Goal: Task Accomplishment & Management: Manage account settings

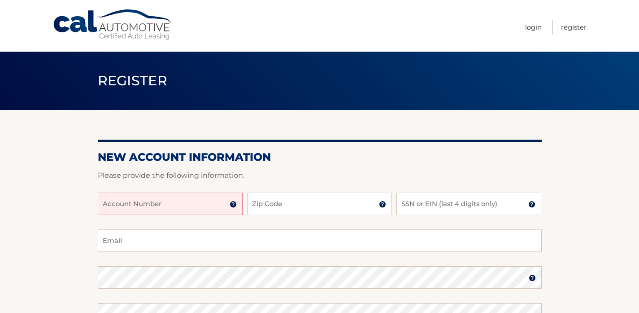
click at [152, 204] on input "Account Number" at bounding box center [170, 203] width 145 height 22
type input "44455979797"
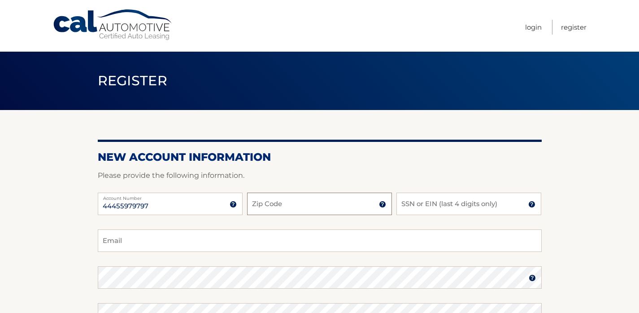
click at [283, 202] on input "Zip Code" at bounding box center [319, 203] width 145 height 22
type input "11710"
type input "msweiss5@gmail.com"
click at [427, 206] on input "SSN or EIN (last 4 digits only)" at bounding box center [468, 203] width 145 height 22
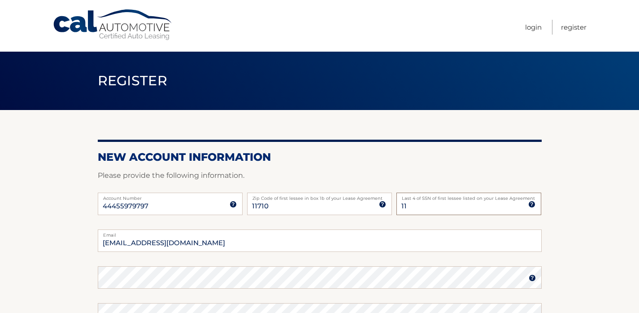
type input "1"
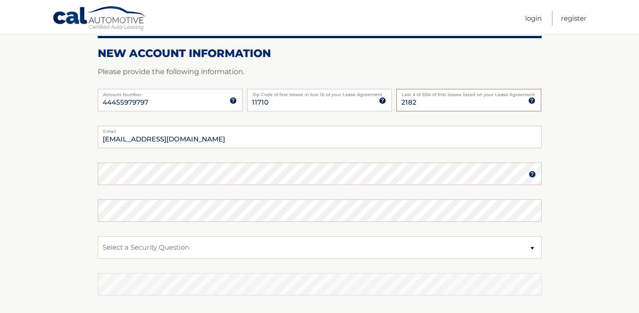
scroll to position [108, 0]
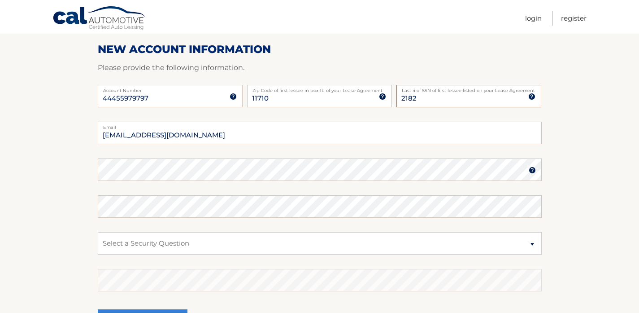
type input "2182"
click at [534, 169] on img at bounding box center [532, 169] width 7 height 7
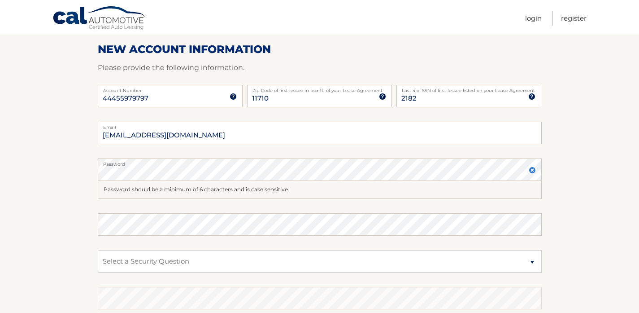
click at [534, 169] on img at bounding box center [532, 169] width 7 height 7
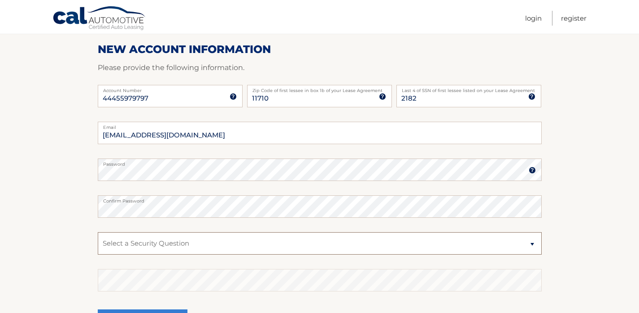
click at [236, 243] on select "Select a Security Question What was the name of your elementary school? What is…" at bounding box center [320, 243] width 444 height 22
select select "1"
click at [98, 232] on select "Select a Security Question What was the name of your elementary school? What is…" at bounding box center [320, 243] width 444 height 22
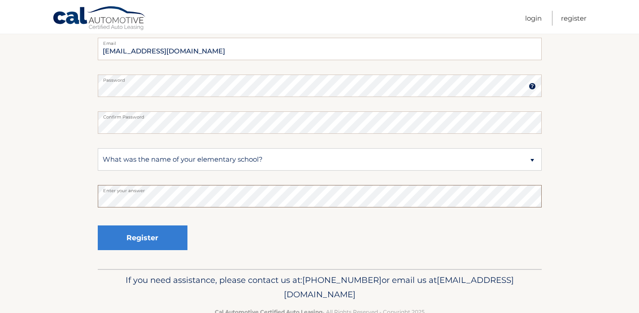
scroll to position [195, 0]
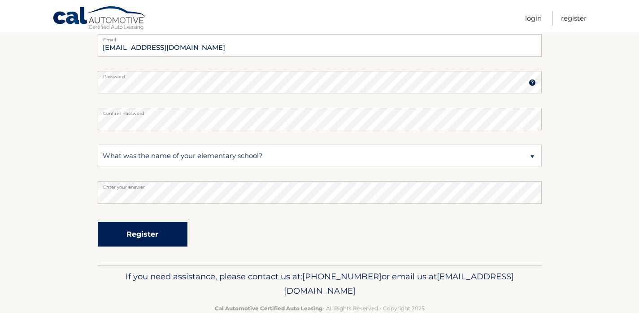
click at [140, 235] on button "Register" at bounding box center [143, 234] width 90 height 25
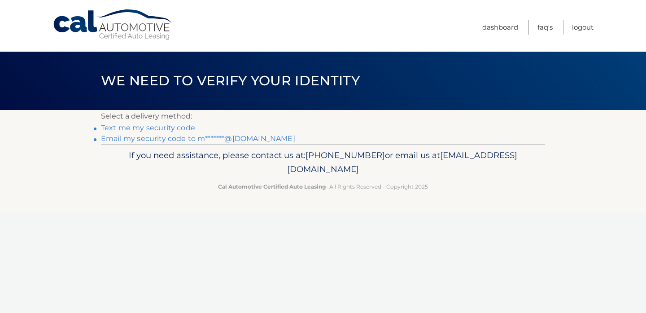
click at [156, 126] on link "Text me my security code" at bounding box center [148, 127] width 94 height 9
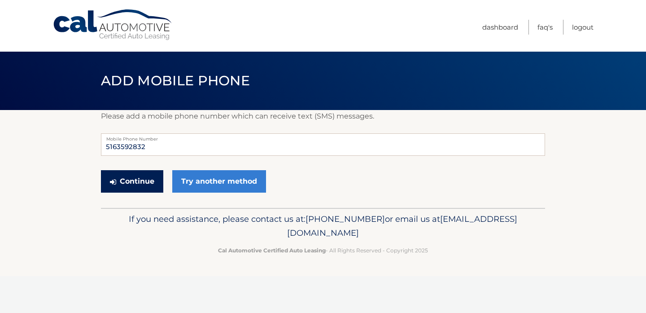
click at [136, 178] on button "Continue" at bounding box center [132, 181] width 62 height 22
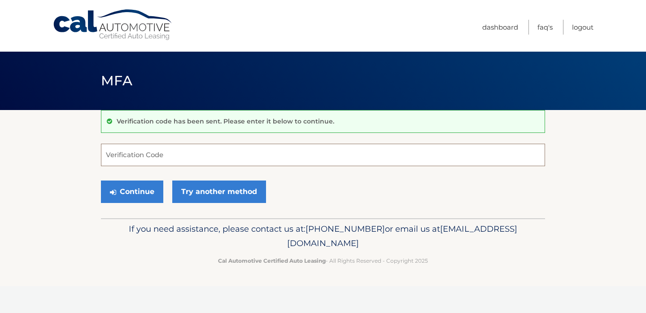
click at [138, 151] on input "Verification Code" at bounding box center [323, 155] width 444 height 22
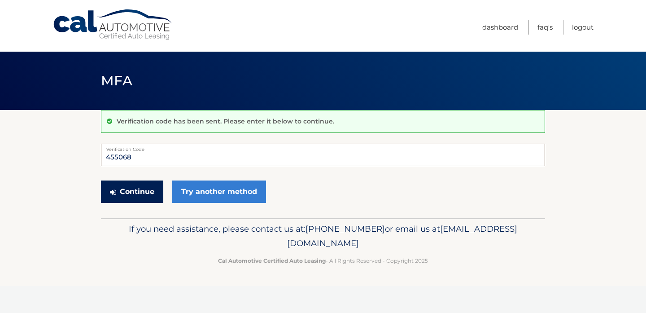
type input "455068"
click at [139, 184] on button "Continue" at bounding box center [132, 191] width 62 height 22
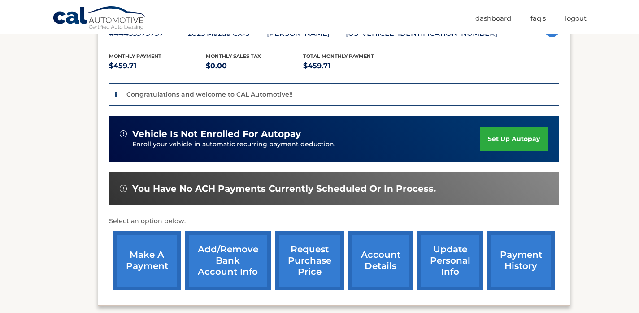
scroll to position [179, 0]
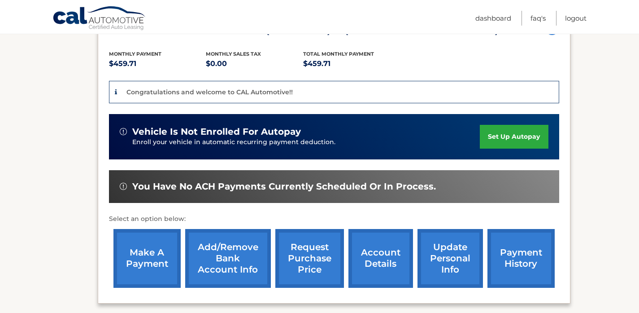
click at [522, 135] on link "set up autopay" at bounding box center [514, 137] width 68 height 24
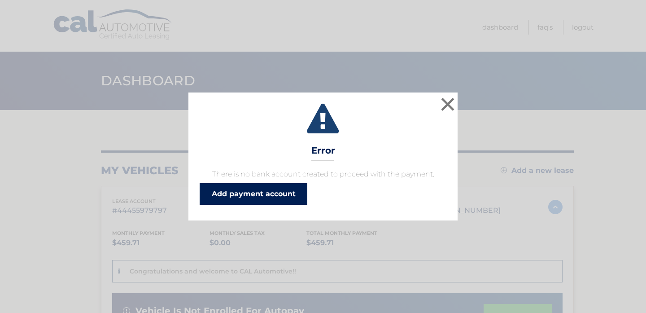
click at [251, 192] on link "Add payment account" at bounding box center [254, 194] width 108 height 22
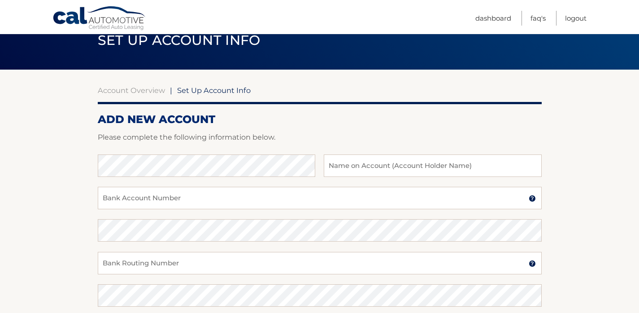
scroll to position [43, 0]
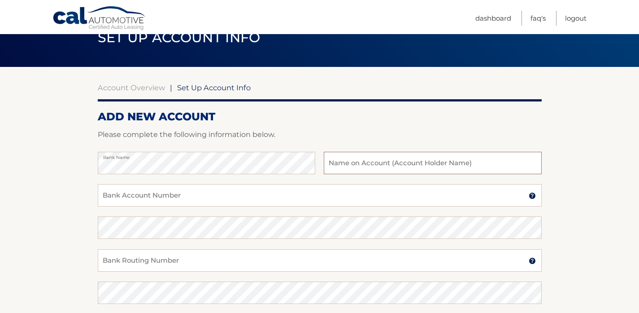
click at [351, 165] on input "text" at bounding box center [432, 163] width 217 height 22
type input "[PERSON_NAME]"
click at [226, 194] on input "Bank Account Number" at bounding box center [320, 195] width 444 height 22
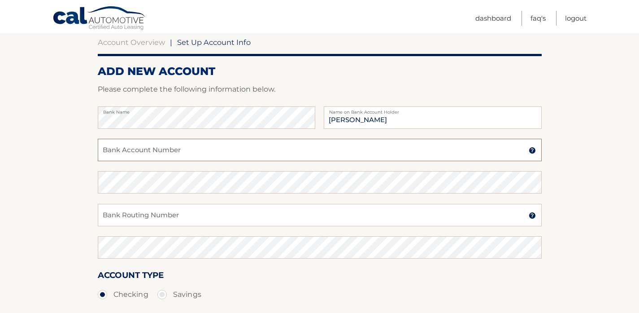
scroll to position [90, 0]
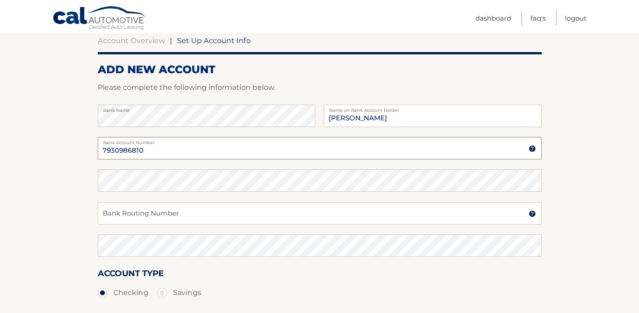
type input "7930986810"
click at [189, 209] on input "Bank Routing Number" at bounding box center [320, 213] width 444 height 22
type input "026013673"
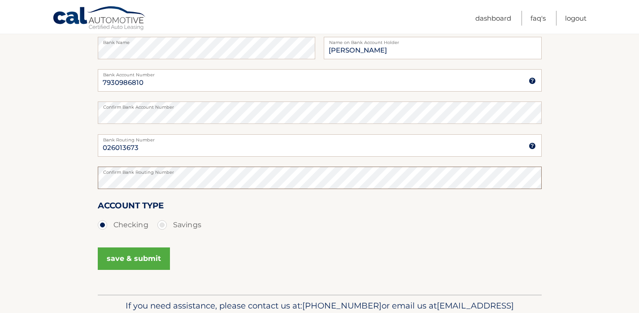
scroll to position [202, 0]
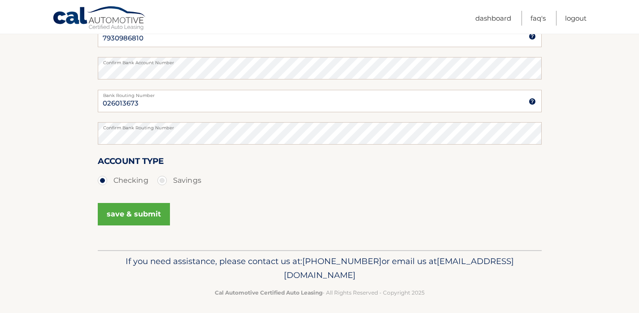
click at [151, 217] on button "save & submit" at bounding box center [134, 214] width 72 height 22
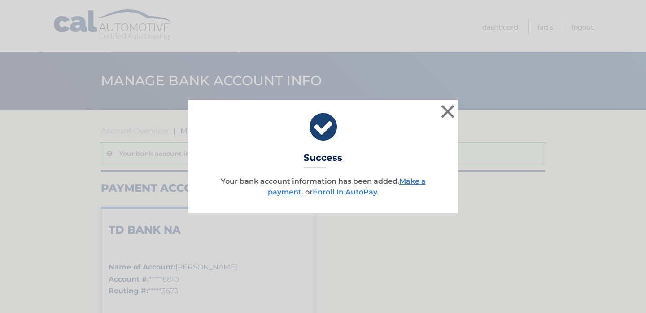
click at [326, 191] on link "Enroll In AutoPay" at bounding box center [345, 191] width 64 height 9
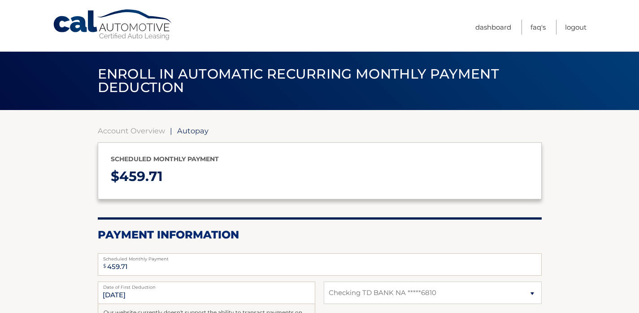
select select "NTYyMGNjMjMtMzk1ZS00YzM1LWFiYTgtNjljZmQ5MDg0MWE3"
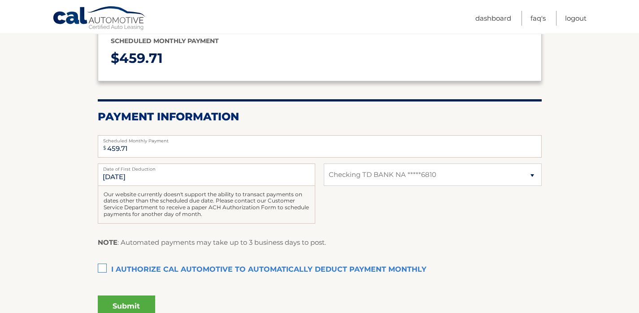
scroll to position [117, 0]
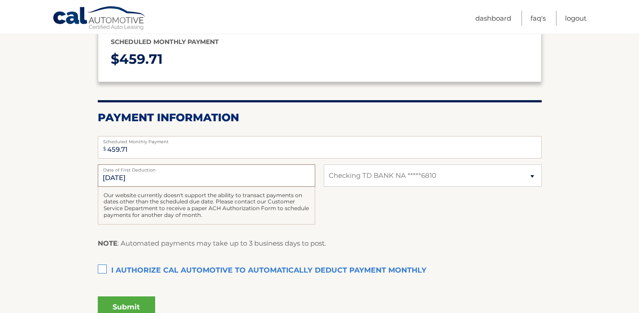
click at [258, 176] on input "8/23/2025" at bounding box center [206, 175] width 217 height 22
click at [459, 175] on select "Select Bank Account Checking TD BANK NA *****6810" at bounding box center [432, 175] width 217 height 22
click at [324, 164] on select "Select Bank Account Checking TD BANK NA *****6810" at bounding box center [432, 175] width 217 height 22
click at [104, 270] on label "I authorize cal automotive to automatically deduct payment monthly This checkbo…" at bounding box center [320, 270] width 444 height 18
click at [0, 0] on input "I authorize cal automotive to automatically deduct payment monthly This checkbo…" at bounding box center [0, 0] width 0 height 0
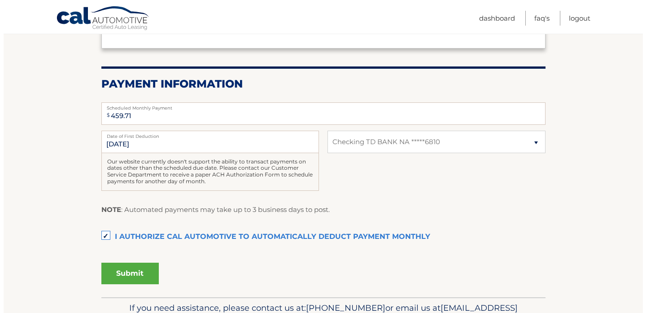
scroll to position [152, 0]
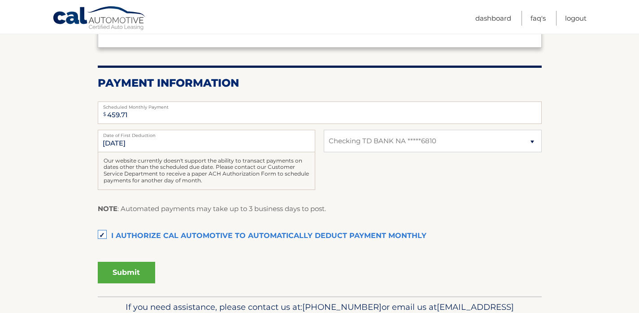
click at [130, 275] on button "Submit" at bounding box center [126, 272] width 57 height 22
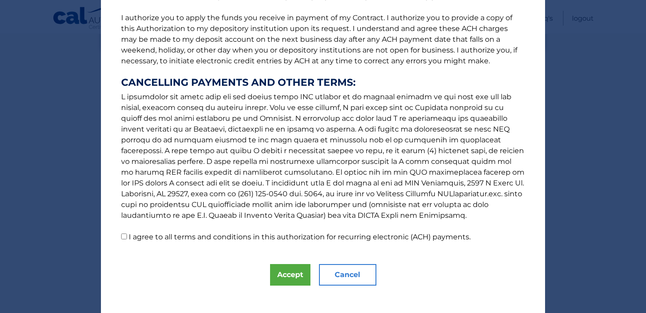
scroll to position [117, 0]
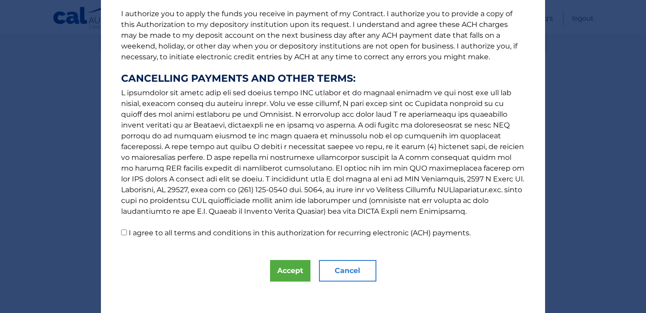
click at [122, 232] on input "I agree to all terms and conditions in this authorization for recurring electro…" at bounding box center [124, 232] width 6 height 6
checkbox input "true"
click at [293, 270] on button "Accept" at bounding box center [290, 271] width 40 height 22
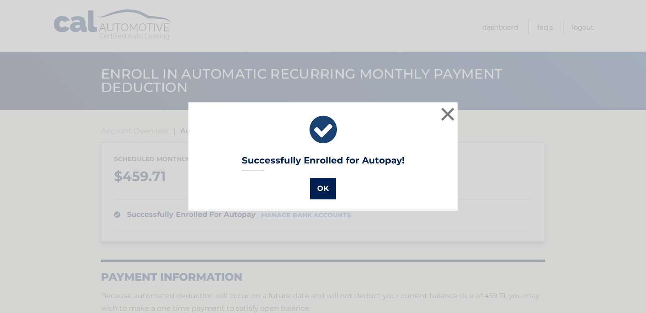
click at [319, 184] on button "OK" at bounding box center [323, 189] width 26 height 22
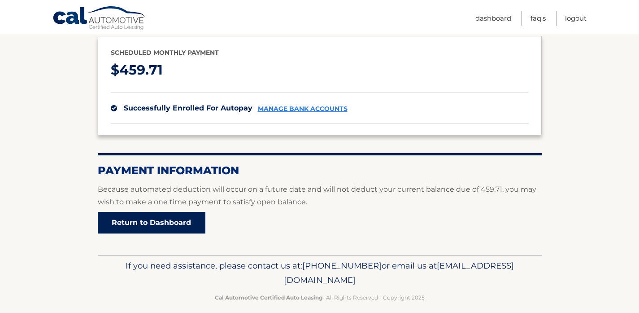
scroll to position [116, 0]
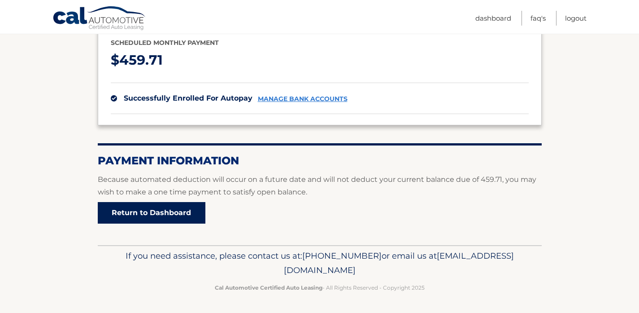
click at [154, 215] on link "Return to Dashboard" at bounding box center [152, 213] width 108 height 22
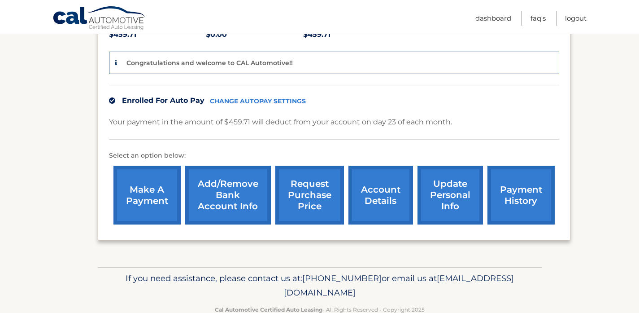
scroll to position [212, 0]
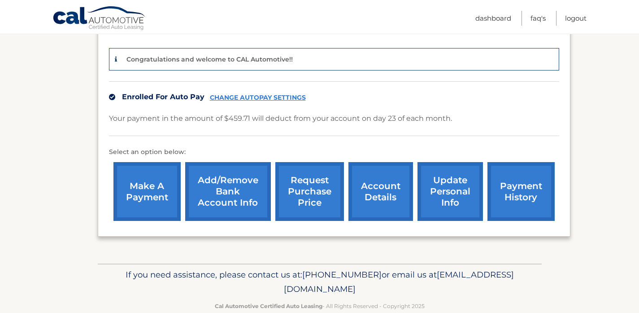
click at [392, 203] on link "account details" at bounding box center [380, 191] width 65 height 59
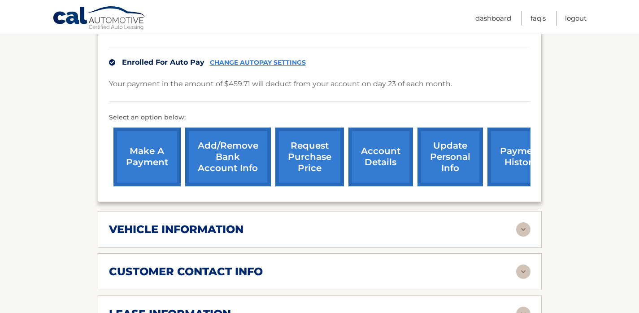
scroll to position [224, 0]
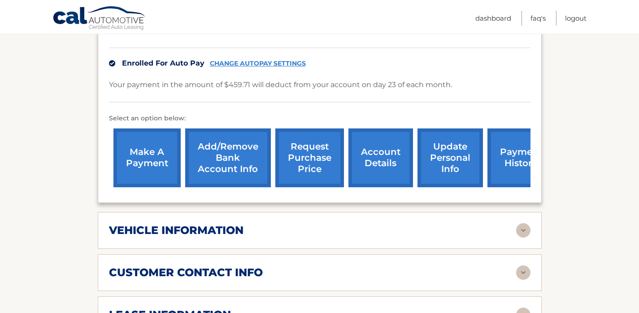
click at [521, 227] on img at bounding box center [523, 230] width 14 height 14
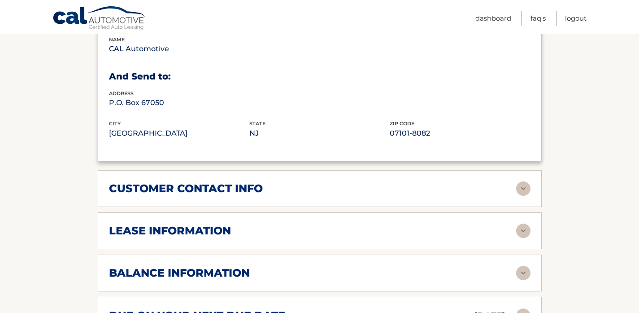
scroll to position [528, 0]
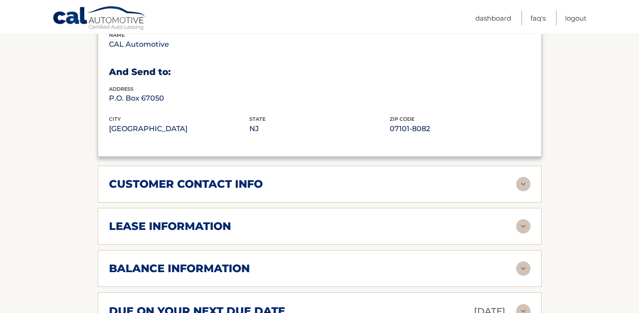
click at [526, 185] on img at bounding box center [523, 184] width 14 height 14
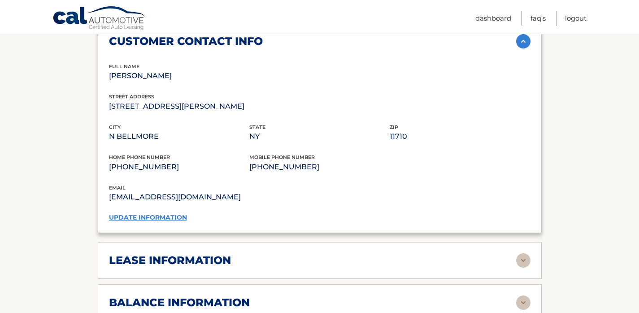
scroll to position [669, 0]
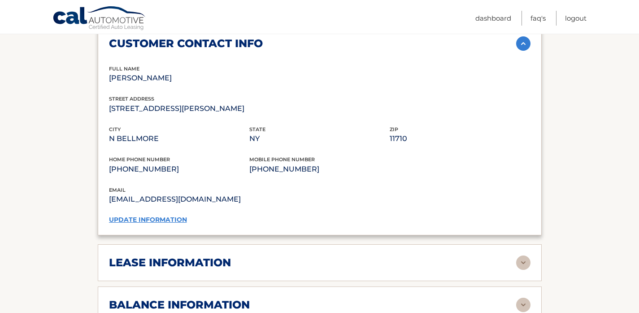
click at [177, 220] on link "update information" at bounding box center [148, 219] width 78 height 8
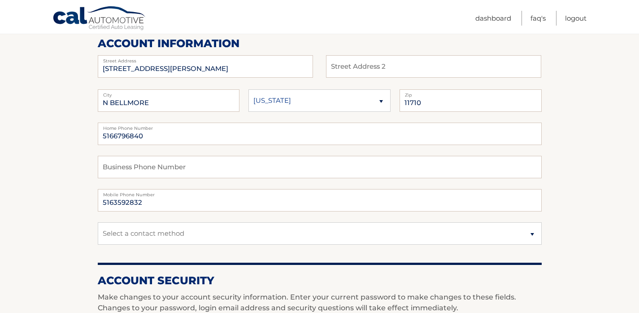
scroll to position [113, 0]
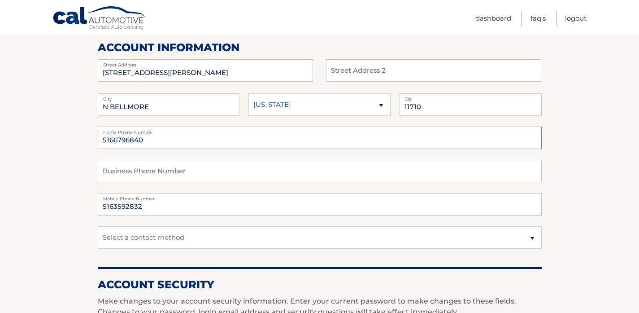
drag, startPoint x: 146, startPoint y: 141, endPoint x: 114, endPoint y: 142, distance: 31.8
click at [114, 141] on input "5166796840" at bounding box center [320, 137] width 444 height 22
type input "516359-2832"
click at [211, 238] on select "Select a contact method Mobile Home" at bounding box center [320, 237] width 444 height 22
select select "1"
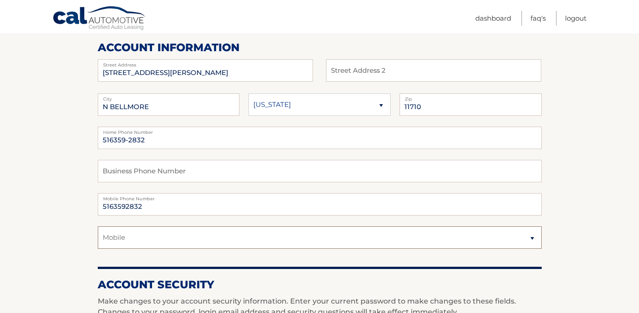
click at [98, 226] on select "Select a contact method Mobile Home" at bounding box center [320, 237] width 444 height 22
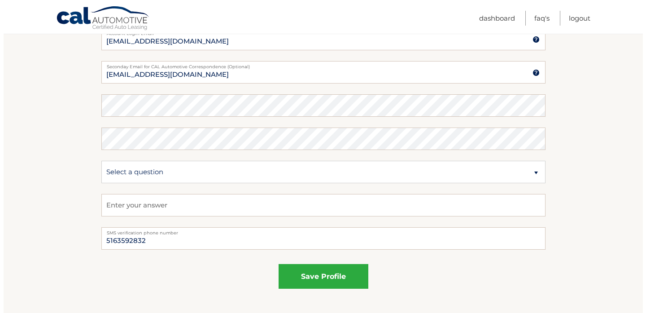
scroll to position [450, 0]
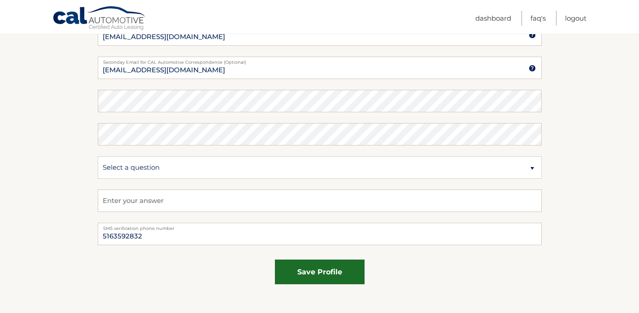
click at [313, 270] on button "save profile" at bounding box center [320, 271] width 90 height 25
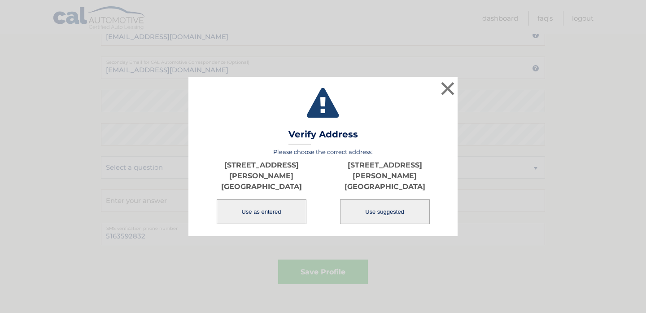
click at [398, 213] on button "Use suggested" at bounding box center [385, 211] width 90 height 25
type input "NORTH BELLMORE"
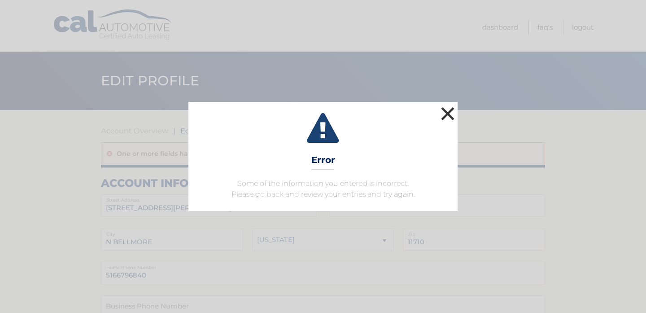
click at [448, 113] on button "×" at bounding box center [448, 113] width 18 height 18
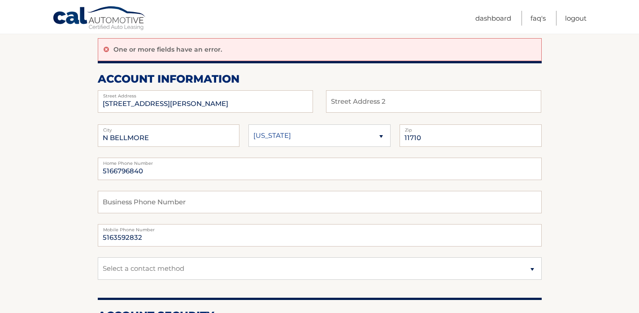
scroll to position [110, 0]
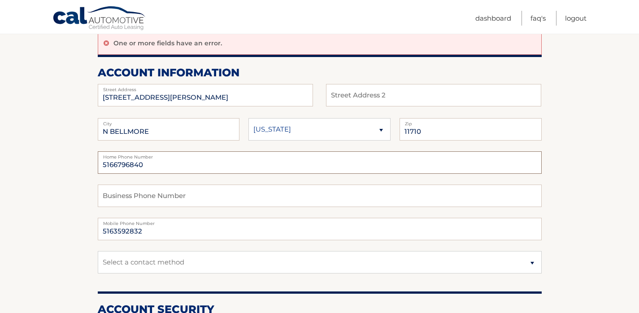
drag, startPoint x: 151, startPoint y: 165, endPoint x: 114, endPoint y: 166, distance: 36.8
click at [113, 165] on input "5166796840" at bounding box center [320, 162] width 444 height 22
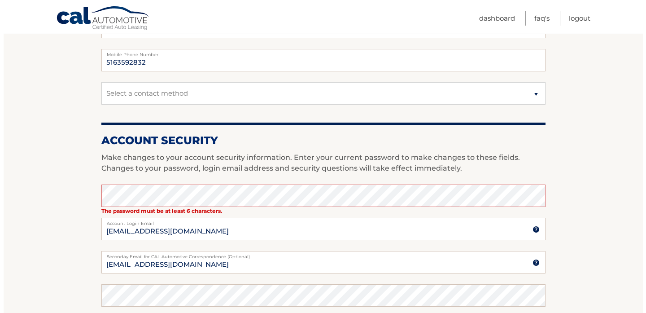
scroll to position [287, 0]
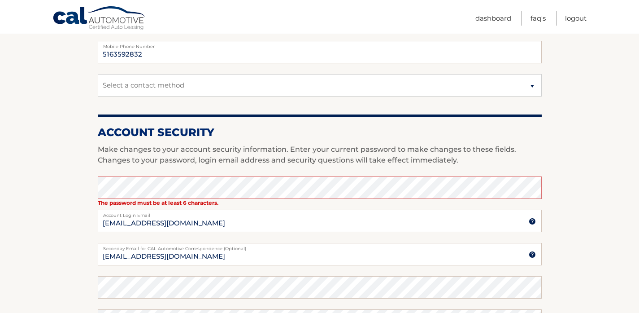
type input "5163592832"
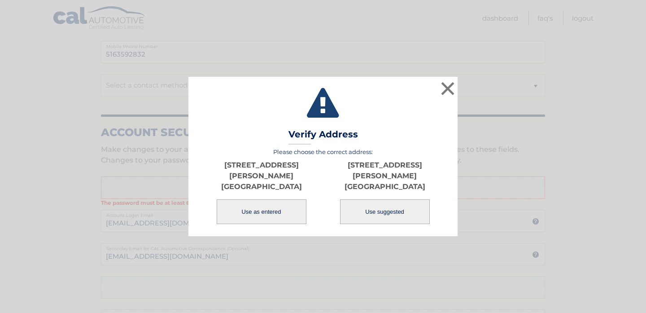
click at [396, 219] on button "Use suggested" at bounding box center [385, 211] width 90 height 25
type input "NORTH BELLMORE"
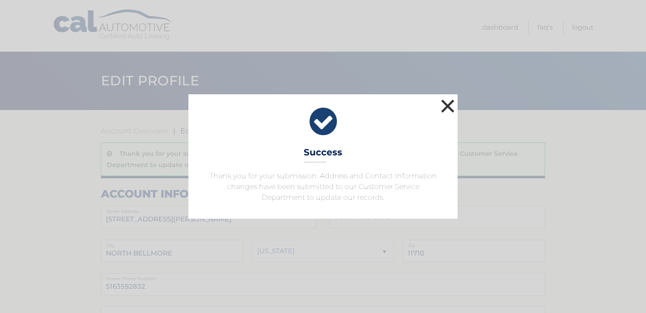
click at [446, 108] on button "×" at bounding box center [448, 106] width 18 height 18
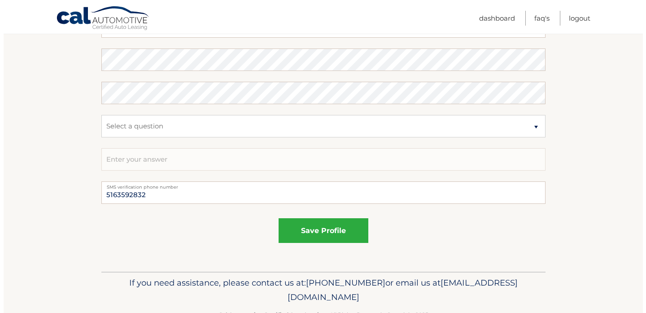
scroll to position [526, 0]
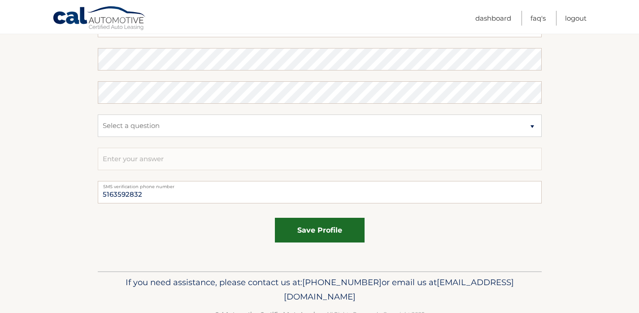
click at [330, 235] on button "save profile" at bounding box center [320, 229] width 90 height 25
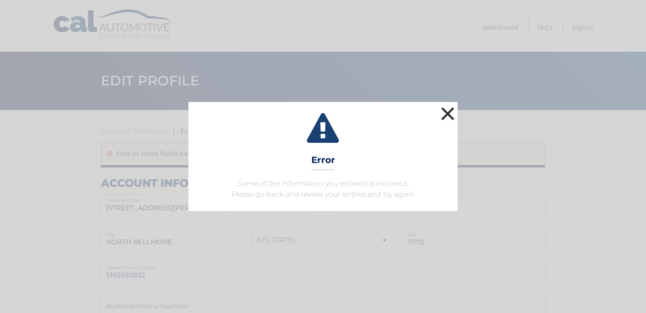
click at [450, 115] on button "×" at bounding box center [448, 113] width 18 height 18
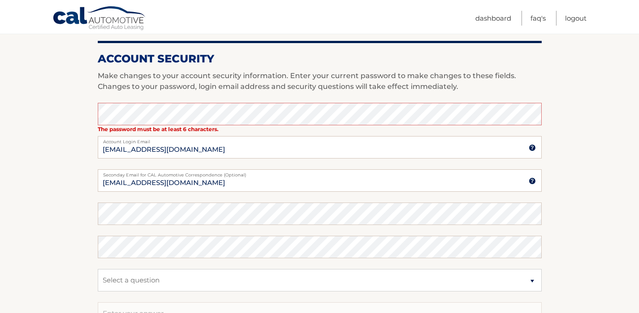
scroll to position [361, 0]
click at [569, 240] on section "Account Overview | Edit Profile One or more fields have an error. account infor…" at bounding box center [319, 87] width 639 height 676
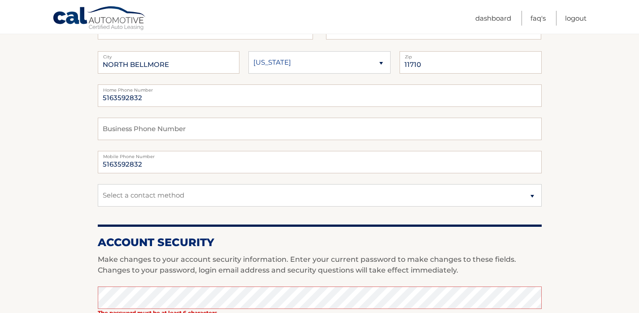
scroll to position [0, 0]
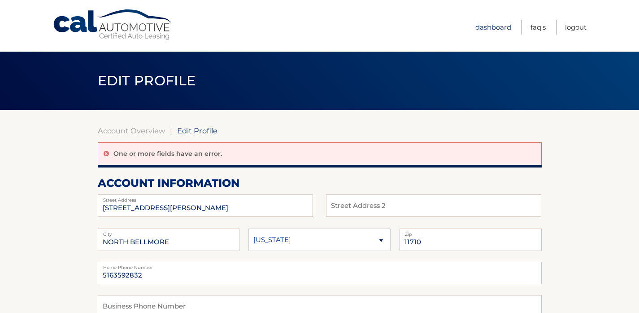
click at [505, 28] on link "Dashboard" at bounding box center [493, 27] width 36 height 15
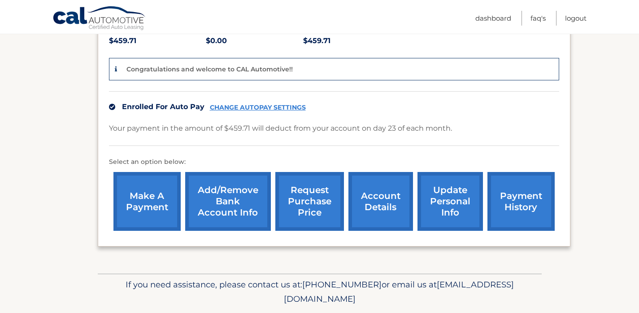
scroll to position [203, 0]
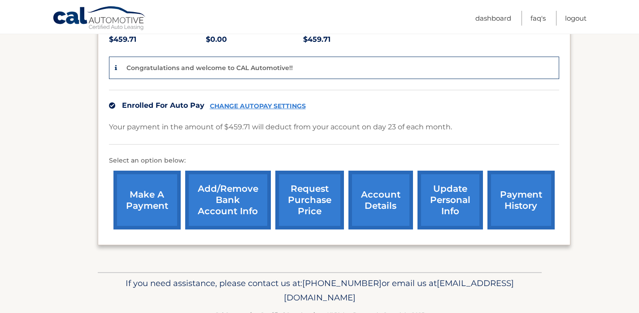
click at [311, 202] on link "request purchase price" at bounding box center [309, 199] width 69 height 59
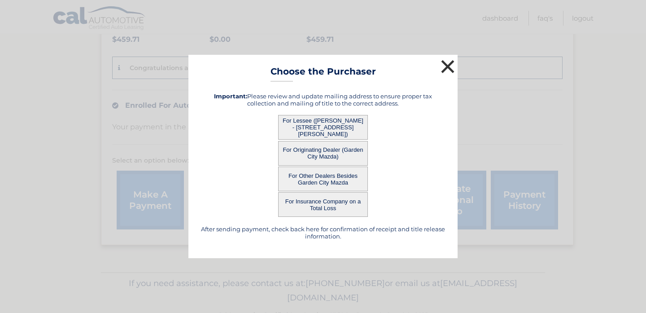
click at [447, 65] on button "×" at bounding box center [448, 66] width 18 height 18
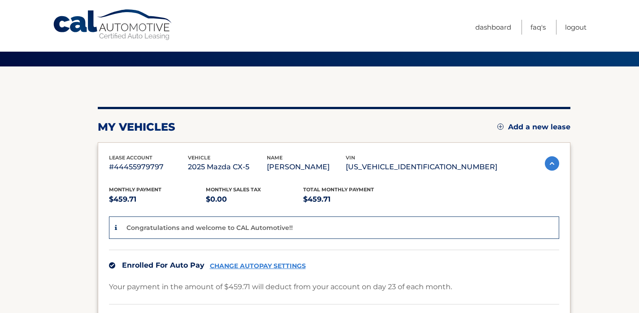
scroll to position [0, 0]
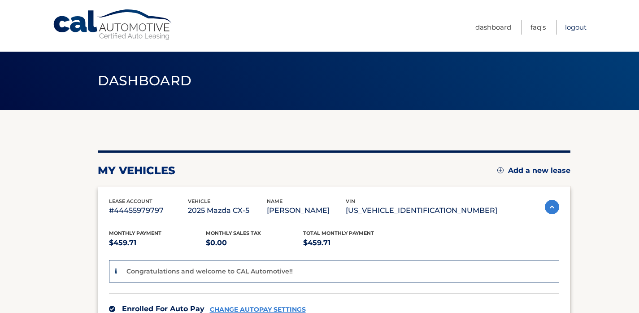
click at [579, 29] on link "Logout" at bounding box center [576, 27] width 22 height 15
